Goal: Download file/media

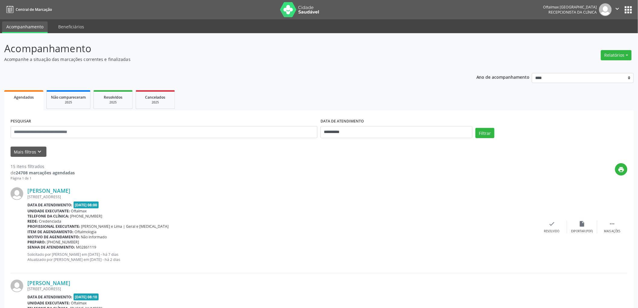
drag, startPoint x: 384, startPoint y: 143, endPoint x: 383, endPoint y: 147, distance: 3.5
click at [383, 148] on form "**********" at bounding box center [319, 137] width 616 height 40
click at [381, 127] on input "**********" at bounding box center [396, 132] width 152 height 12
click at [365, 188] on span "13" at bounding box center [367, 187] width 12 height 12
type input "**********"
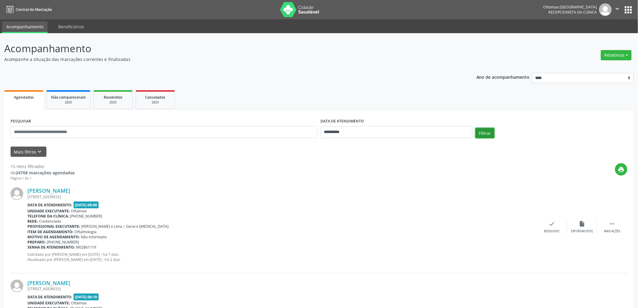
click at [484, 134] on button "Filtrar" at bounding box center [484, 133] width 19 height 10
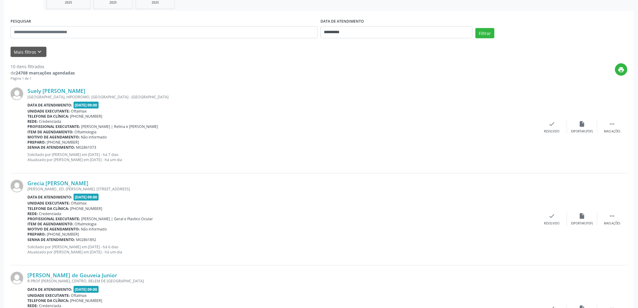
scroll to position [100, 0]
click at [585, 127] on div "insert_drive_file Exportar (PDF)" at bounding box center [582, 126] width 30 height 13
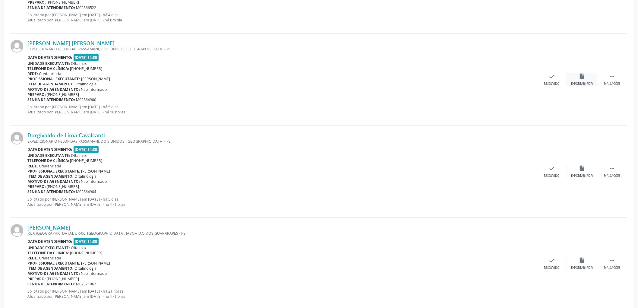
scroll to position [803, 0]
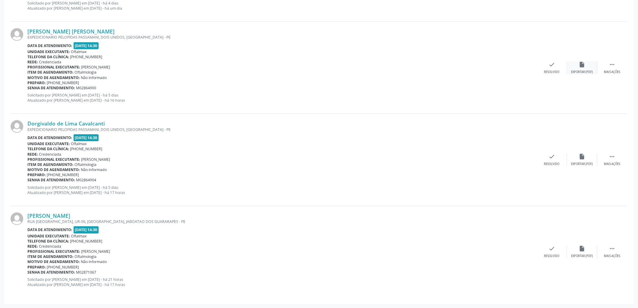
click at [580, 67] on icon "insert_drive_file" at bounding box center [581, 64] width 7 height 7
click at [584, 158] on icon "insert_drive_file" at bounding box center [581, 156] width 7 height 7
click at [579, 66] on icon "insert_drive_file" at bounding box center [581, 64] width 7 height 7
click at [581, 252] on div "insert_drive_file Exportar (PDF)" at bounding box center [582, 251] width 30 height 13
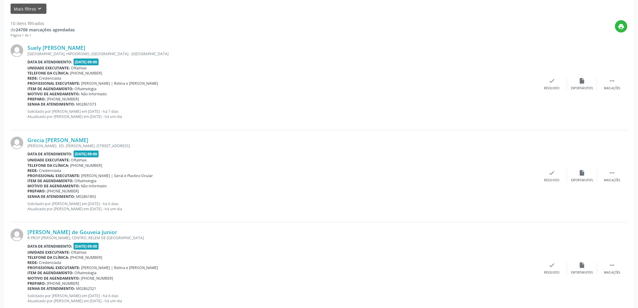
scroll to position [268, 0]
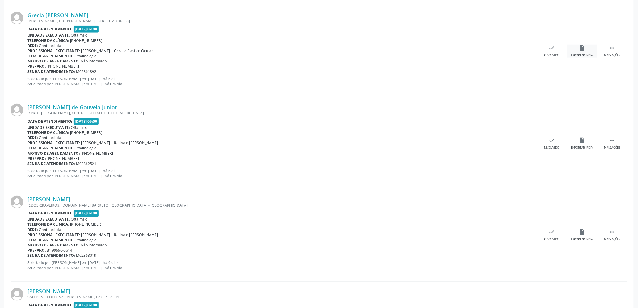
click at [585, 52] on div "insert_drive_file Exportar (PDF)" at bounding box center [582, 51] width 30 height 13
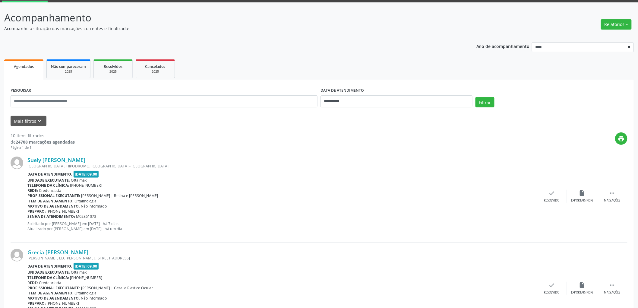
scroll to position [0, 0]
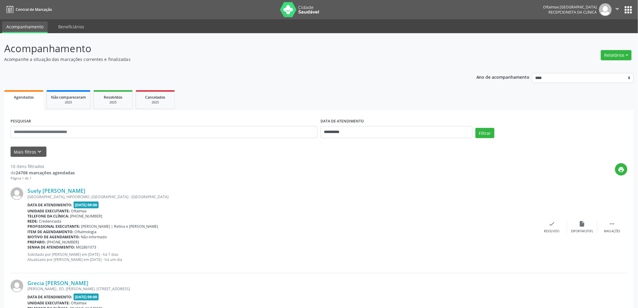
click at [618, 11] on icon "" at bounding box center [617, 8] width 7 height 7
click at [600, 38] on link "Sair" at bounding box center [602, 37] width 42 height 8
